Goal: Task Accomplishment & Management: Manage account settings

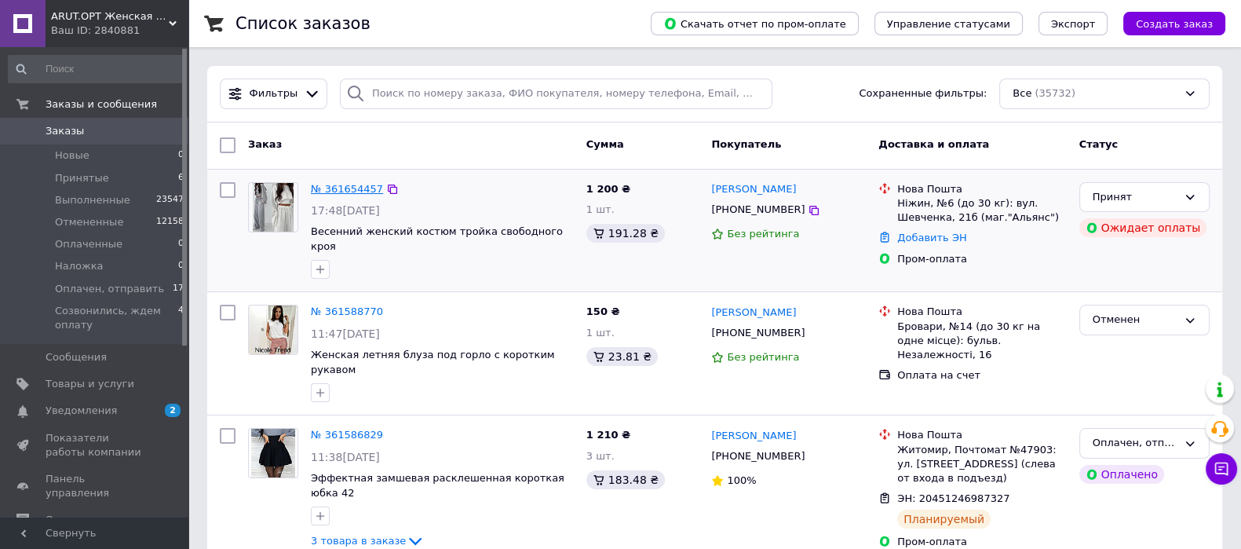
click at [330, 194] on link "№ 361654457" at bounding box center [347, 189] width 72 height 12
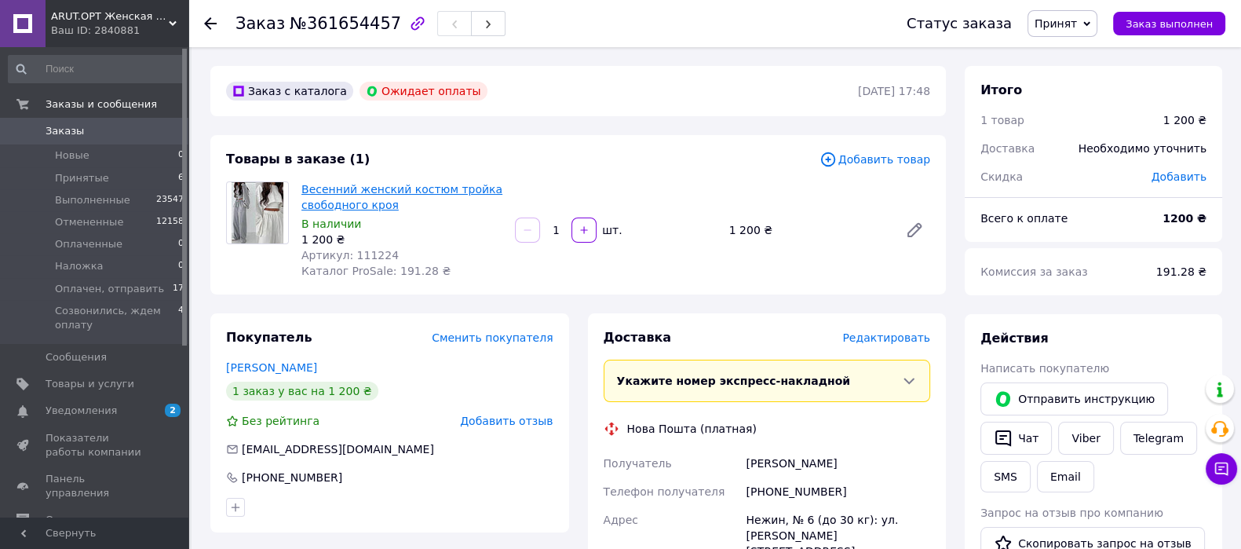
click at [334, 192] on link "Весенний женский костюм тройка свободного кроя" at bounding box center [401, 197] width 201 height 28
click at [1069, 434] on link "Viber" at bounding box center [1085, 438] width 55 height 33
click at [1098, 19] on span "Принят" at bounding box center [1063, 23] width 70 height 27
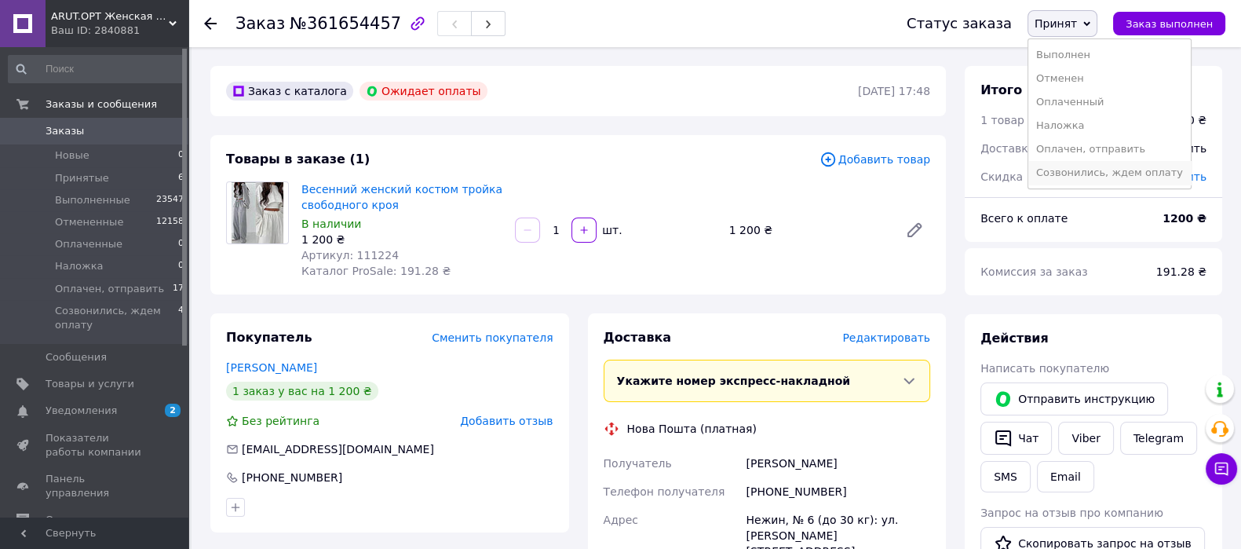
click at [1087, 166] on li "Созвонились, ждем оплату" at bounding box center [1110, 173] width 163 height 24
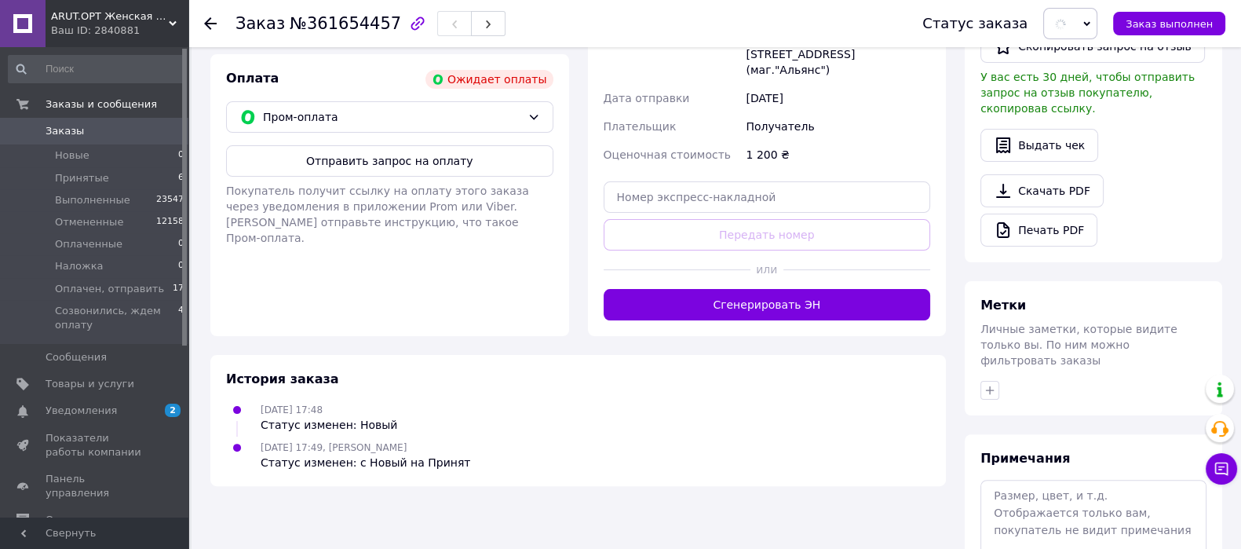
scroll to position [576, 0]
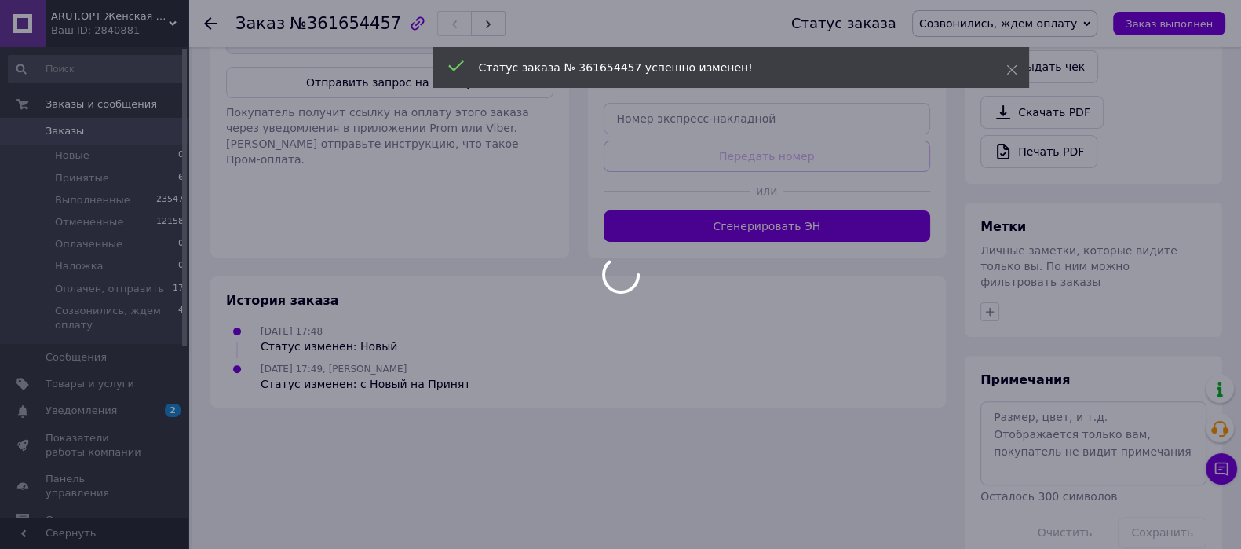
click at [1042, 397] on div at bounding box center [620, 274] width 1241 height 549
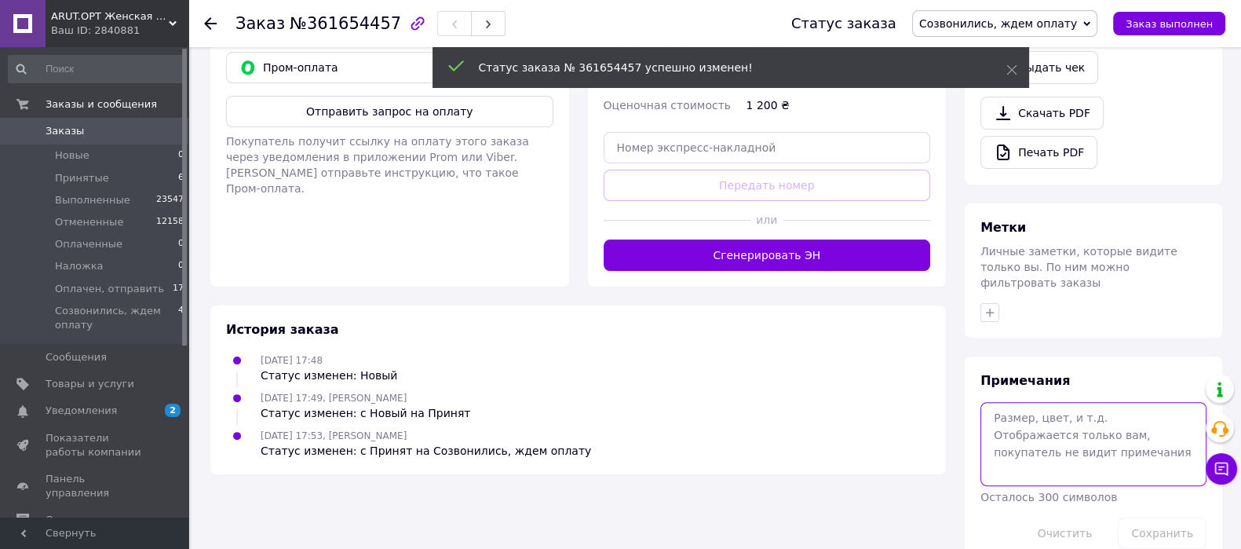
click at [1042, 402] on textarea at bounding box center [1094, 443] width 226 height 83
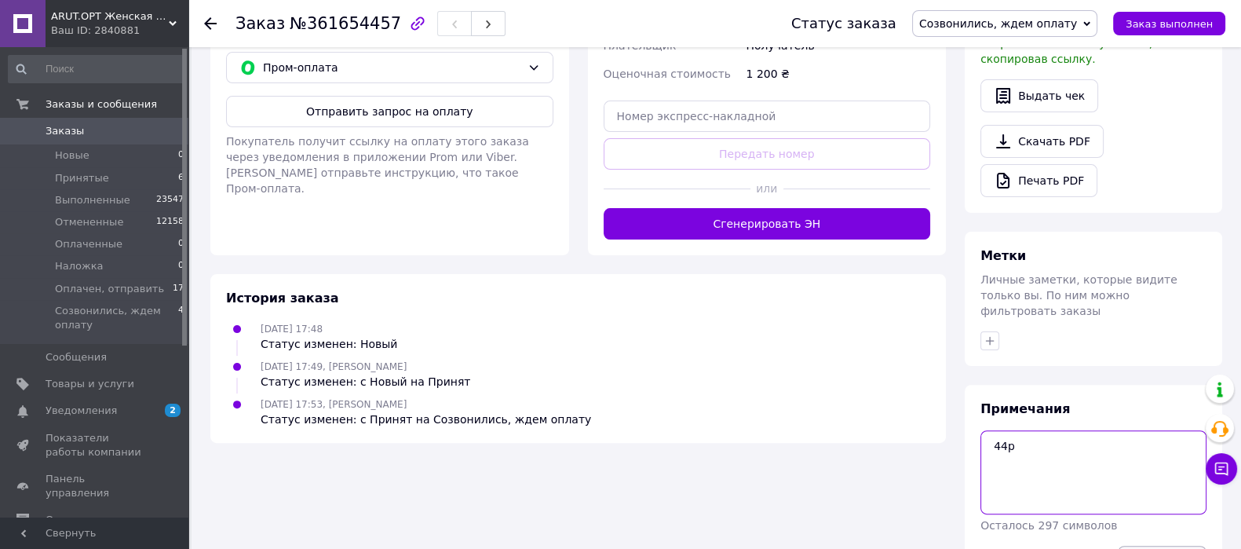
type textarea "44р"
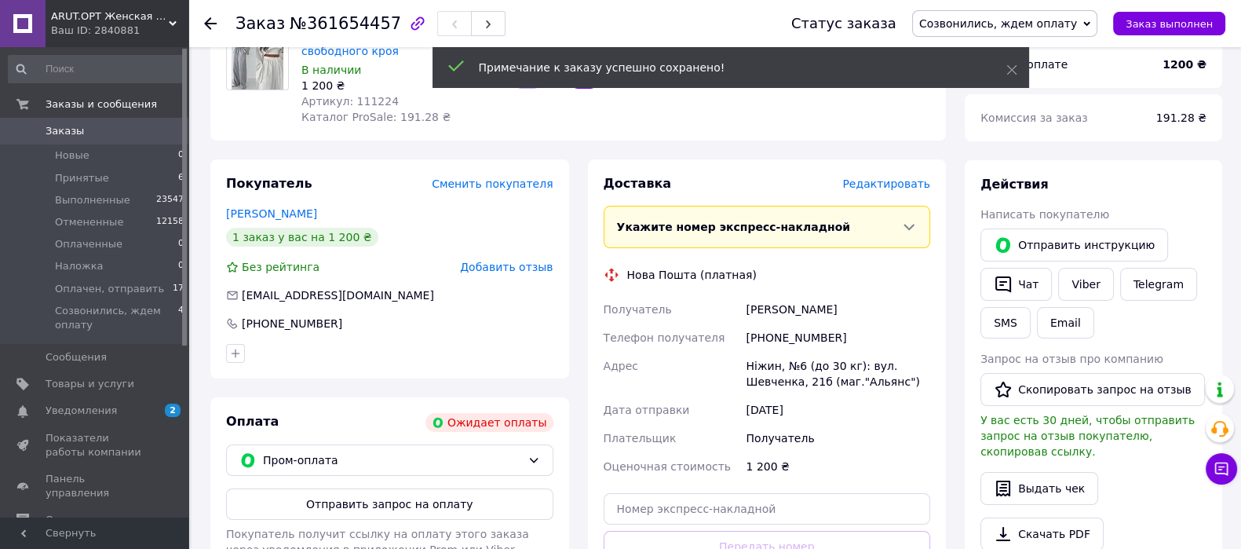
scroll to position [0, 0]
